Goal: Task Accomplishment & Management: Complete application form

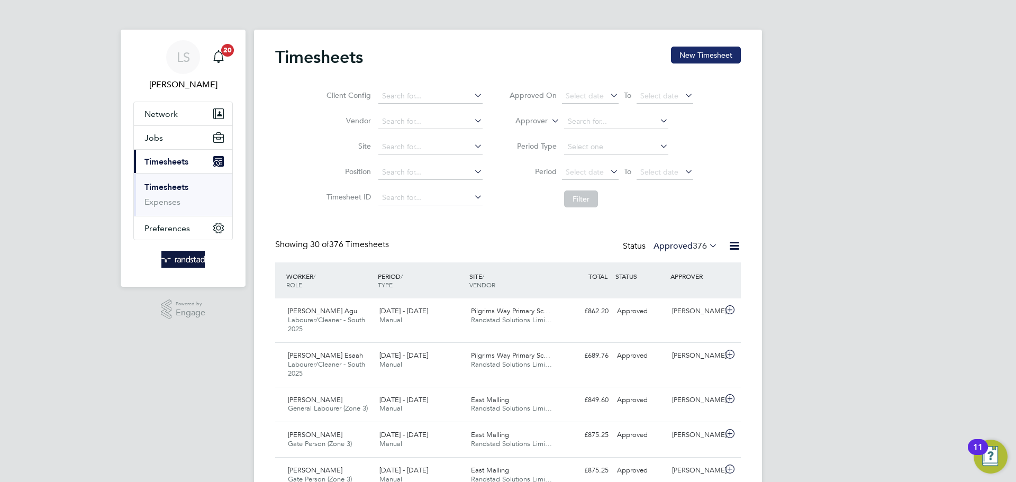
click at [708, 50] on button "New Timesheet" at bounding box center [706, 55] width 70 height 17
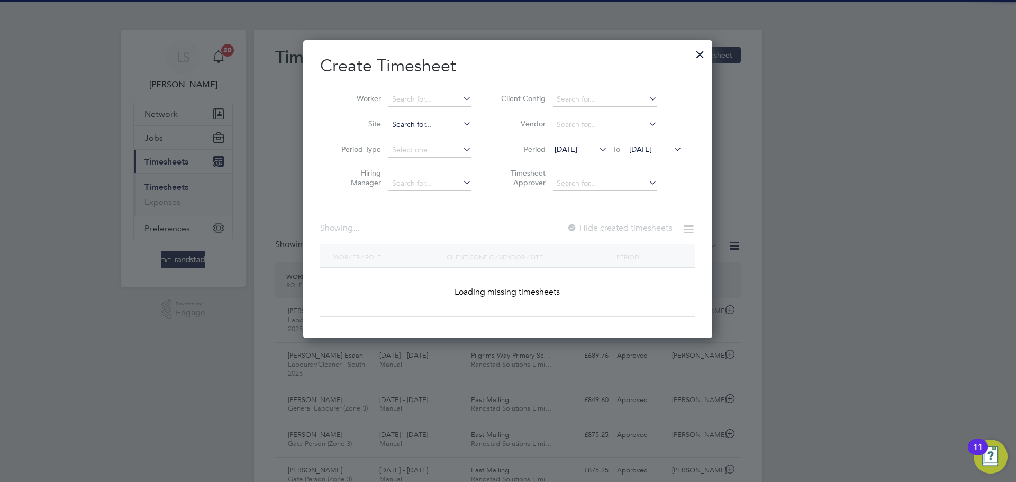
click at [404, 123] on input at bounding box center [429, 124] width 83 height 15
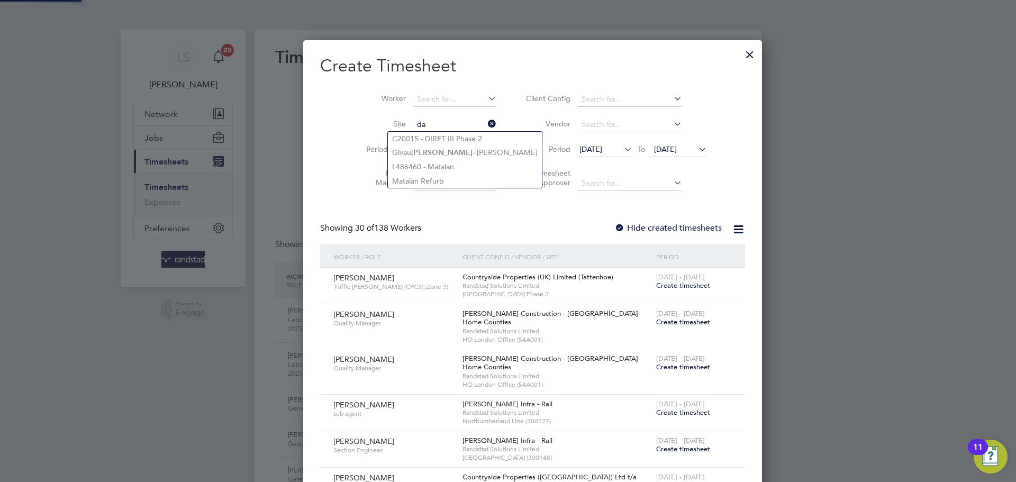
type input "d"
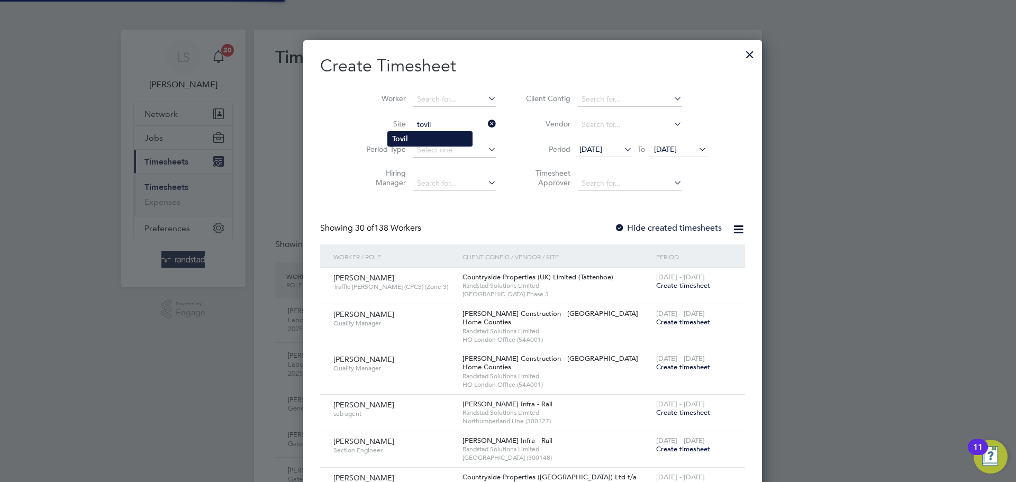
click at [429, 135] on li "Tovil" at bounding box center [430, 139] width 84 height 14
type input "Tovil"
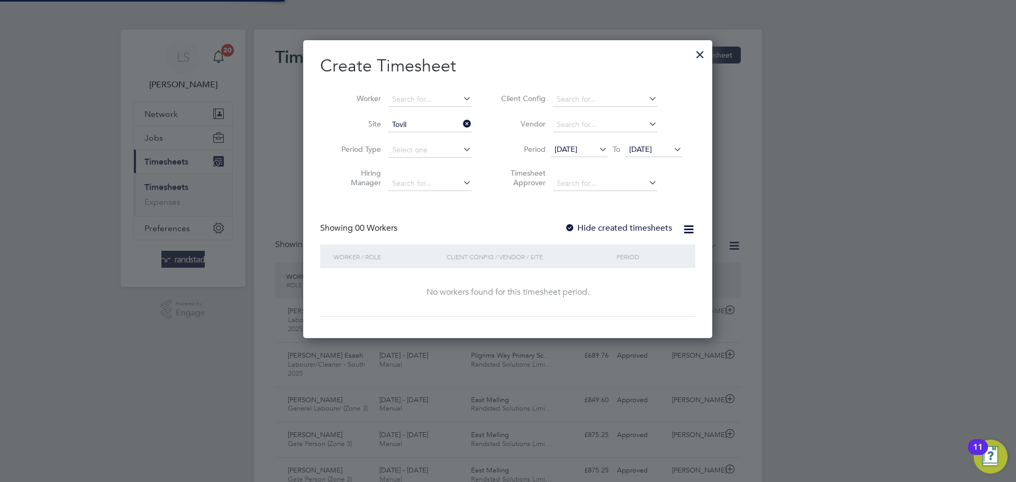
click at [573, 223] on div at bounding box center [570, 228] width 11 height 11
click at [637, 152] on span "[DATE]" at bounding box center [640, 149] width 23 height 10
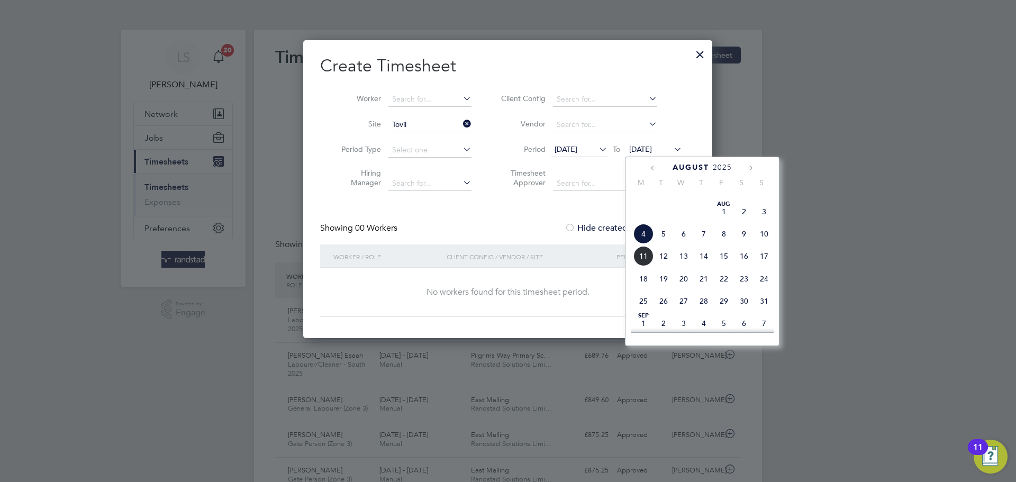
click at [648, 266] on span "11" at bounding box center [644, 256] width 20 height 20
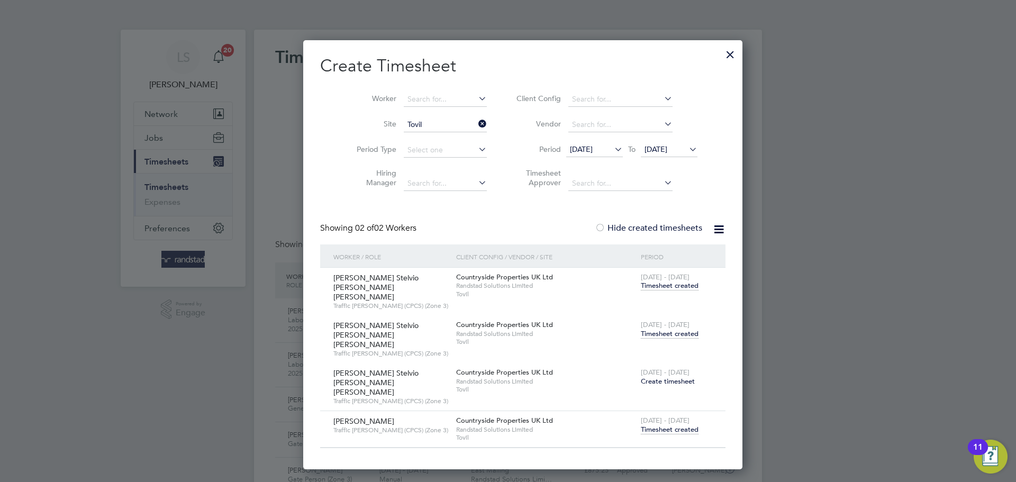
click at [641, 329] on span "Timesheet created" at bounding box center [670, 334] width 58 height 10
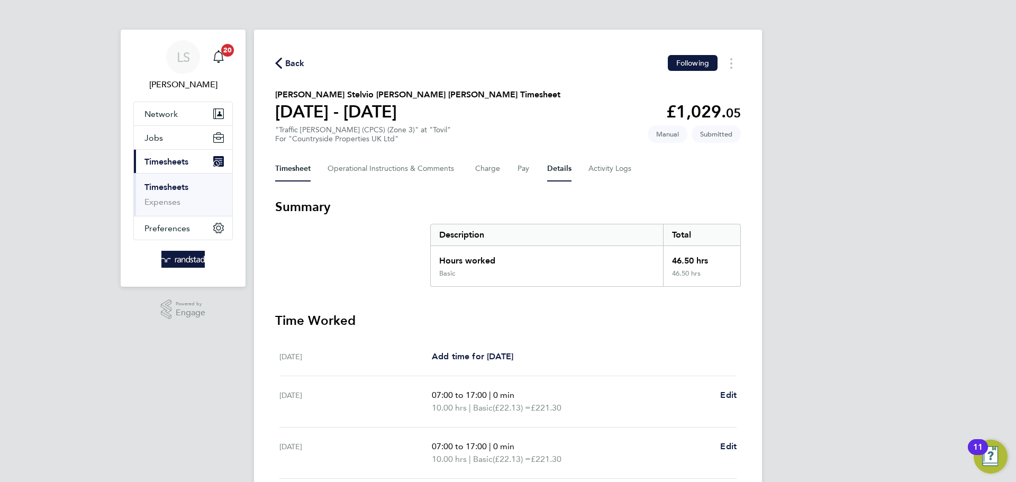
click at [564, 169] on button "Details" at bounding box center [559, 168] width 24 height 25
